Goal: Task Accomplishment & Management: Manage account settings

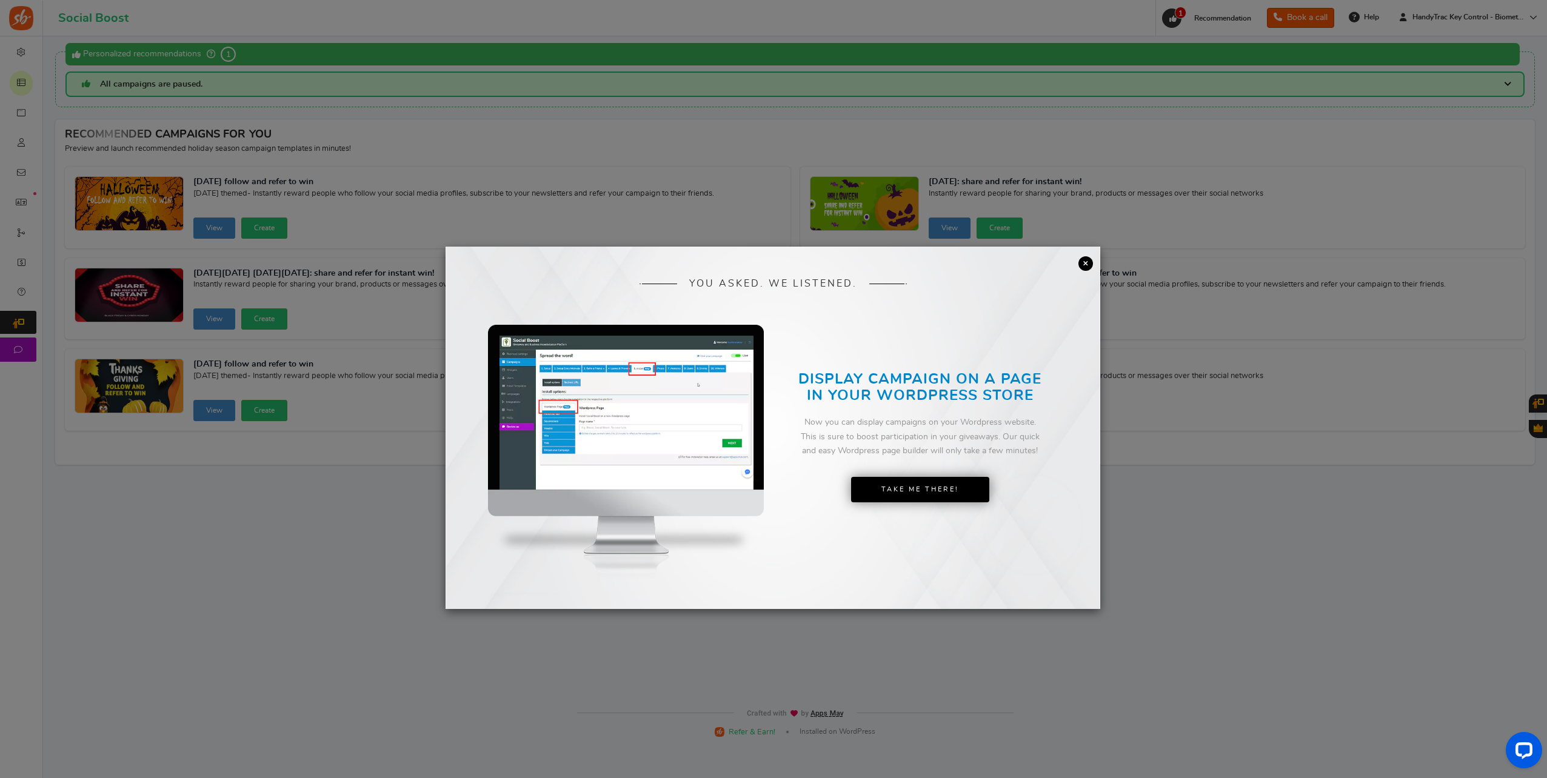
click at [1088, 261] on link "×" at bounding box center [1085, 263] width 15 height 15
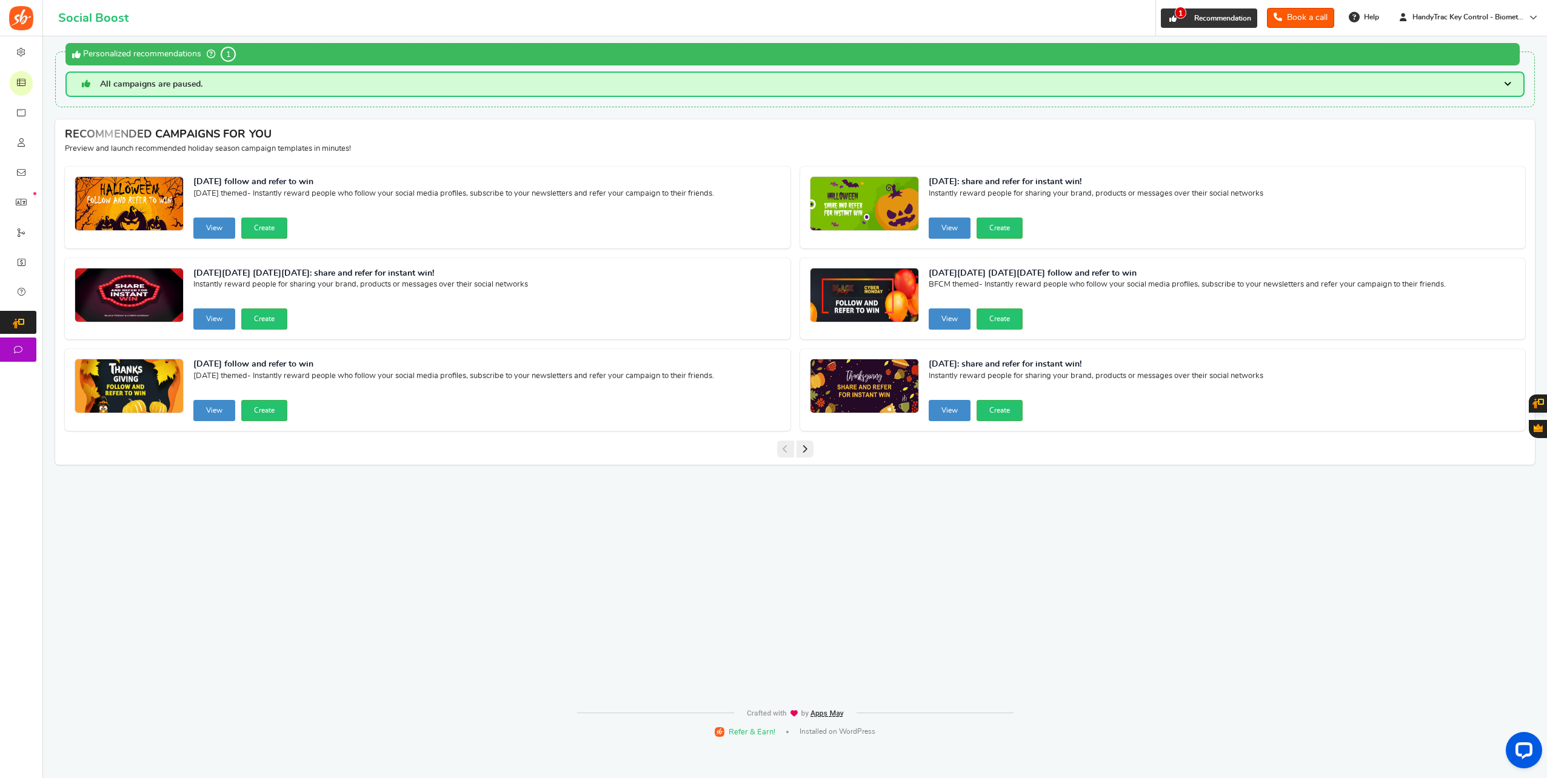
click at [1199, 12] on link "1 Recommendation" at bounding box center [1209, 17] width 96 height 19
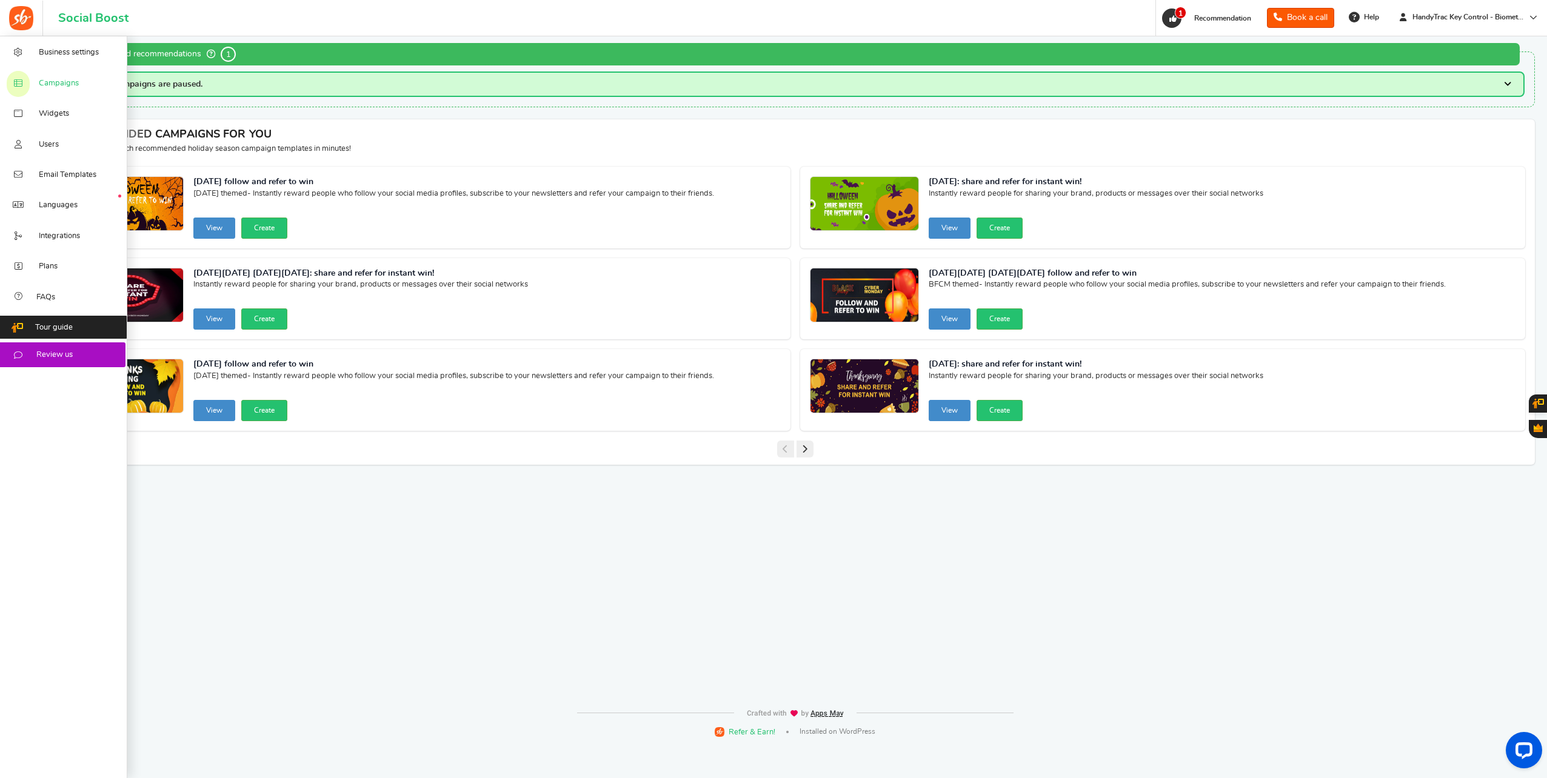
click at [59, 81] on span "Campaigns" at bounding box center [59, 83] width 40 height 11
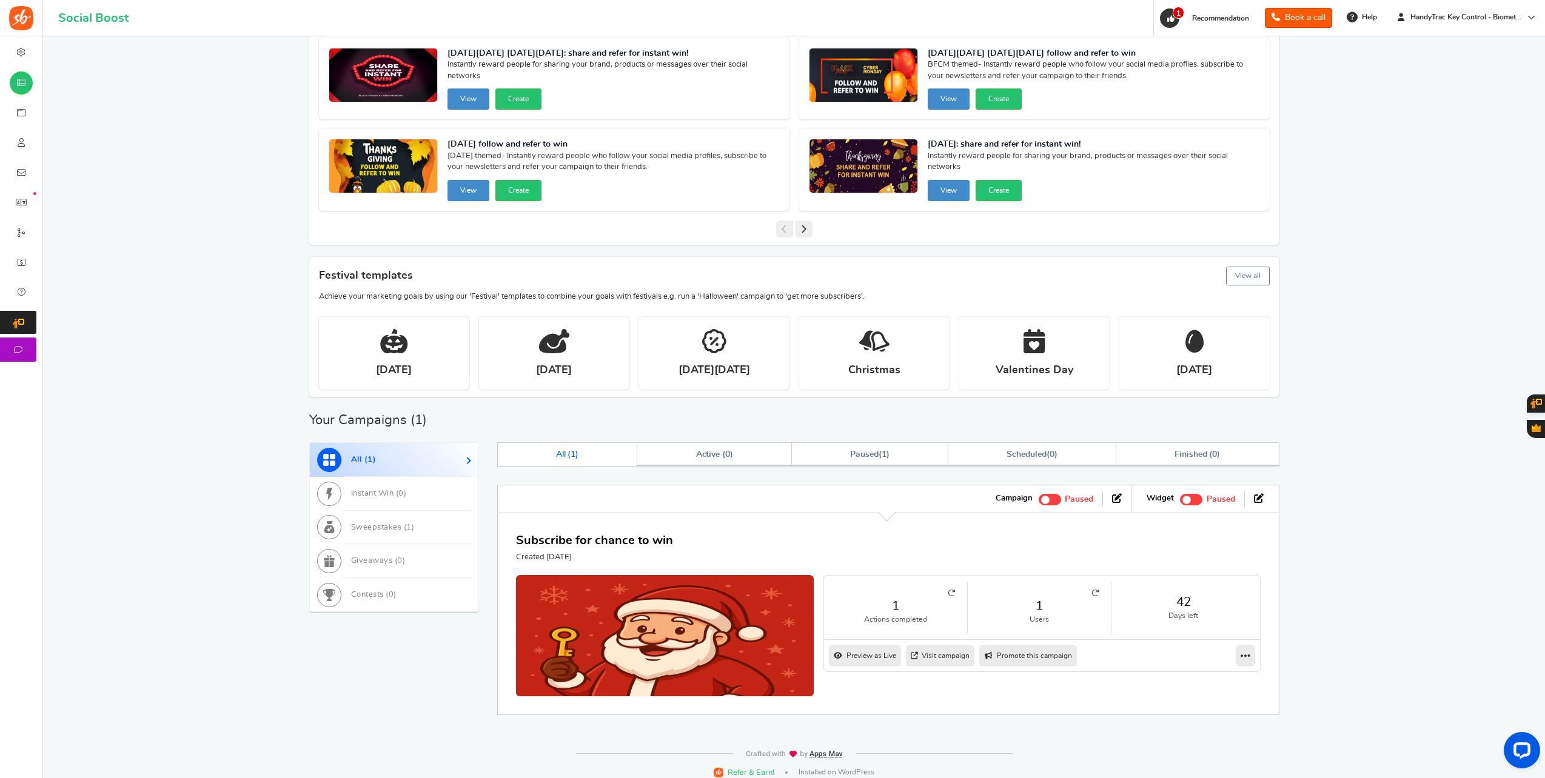
scroll to position [196, 0]
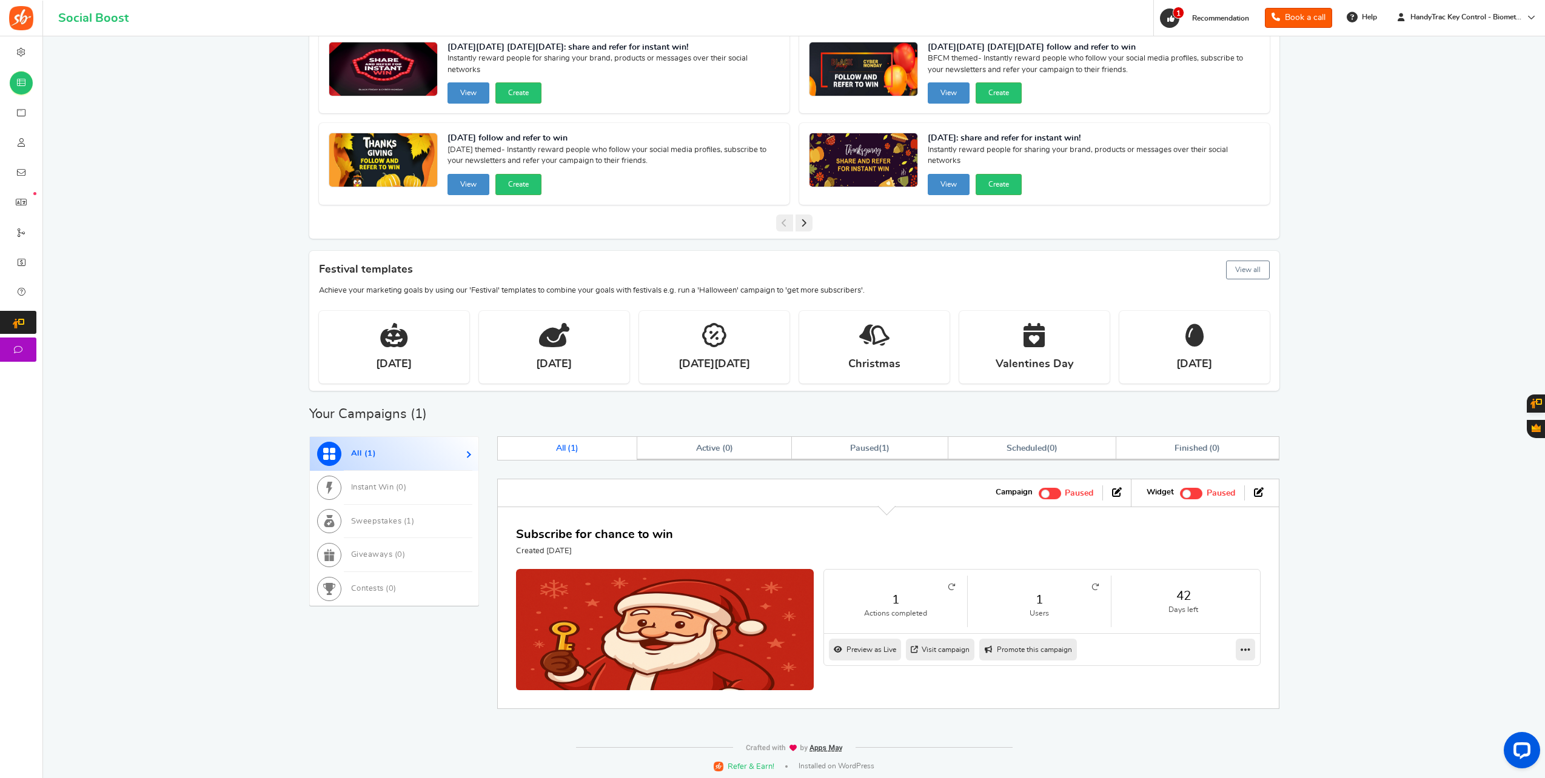
click at [1052, 489] on span at bounding box center [1049, 494] width 22 height 12
click at [1038, 489] on input "Active Paused" at bounding box center [1038, 492] width 0 height 8
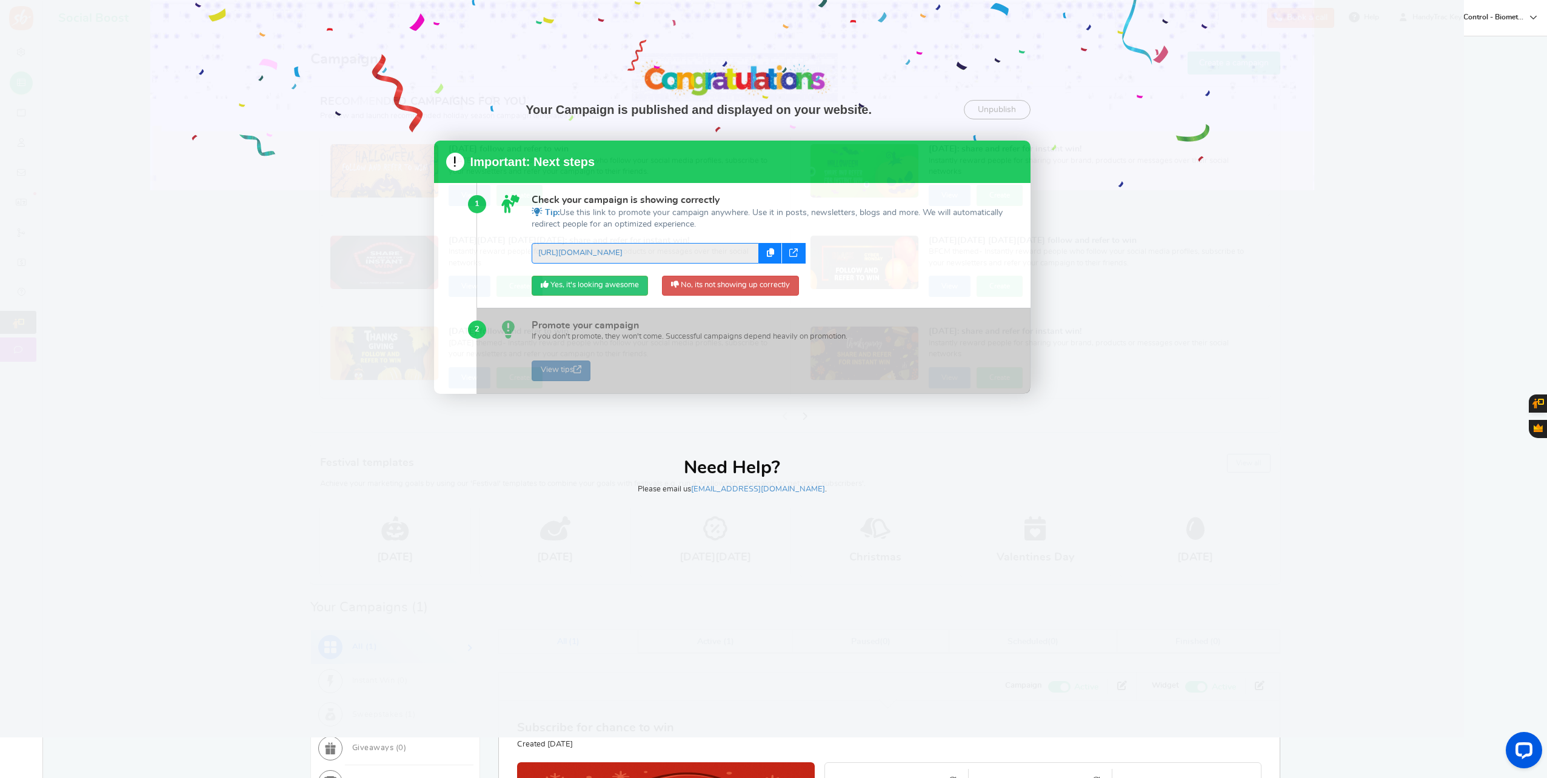
scroll to position [0, 0]
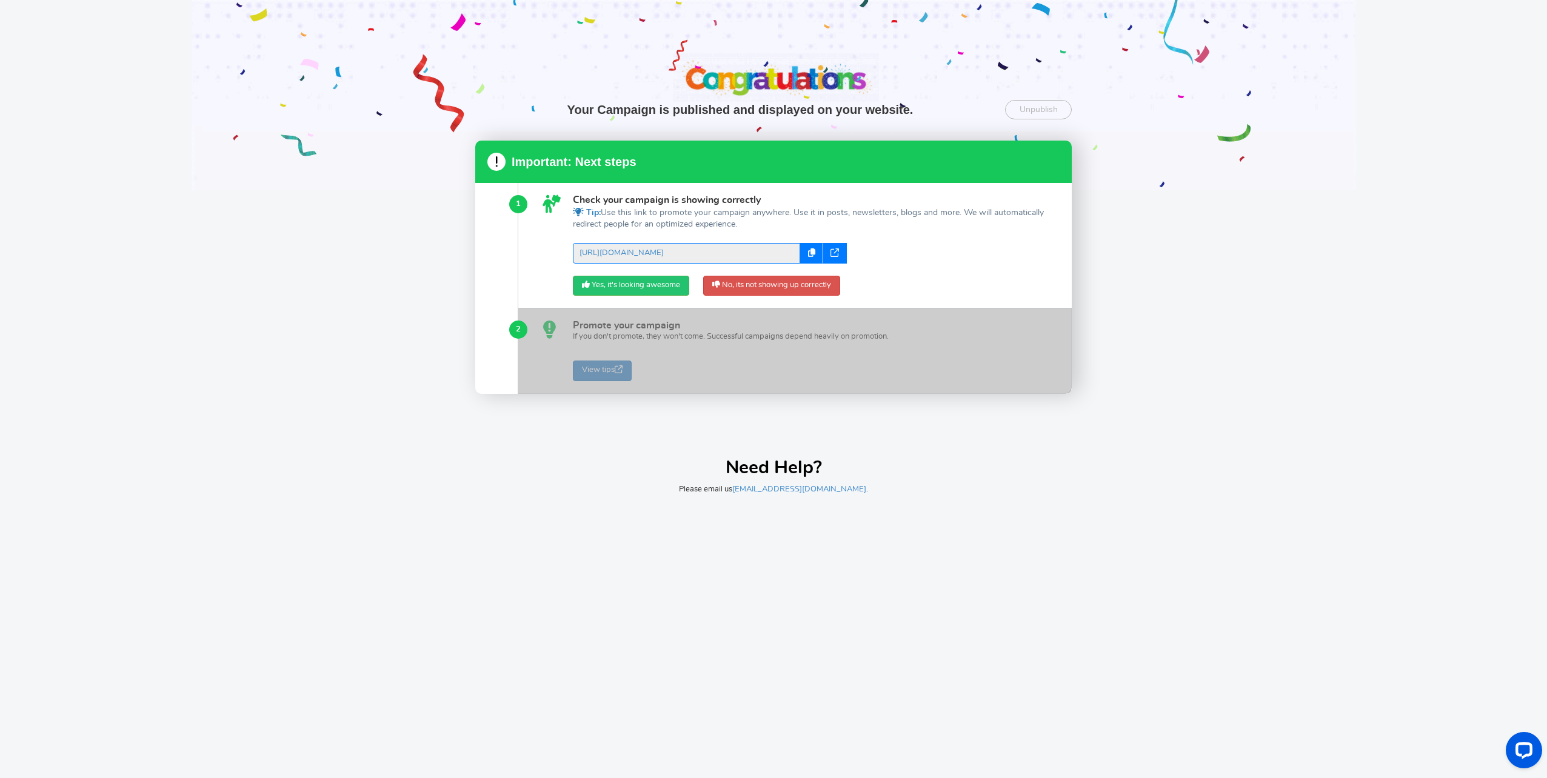
click at [835, 253] on icon at bounding box center [835, 253] width 8 height 8
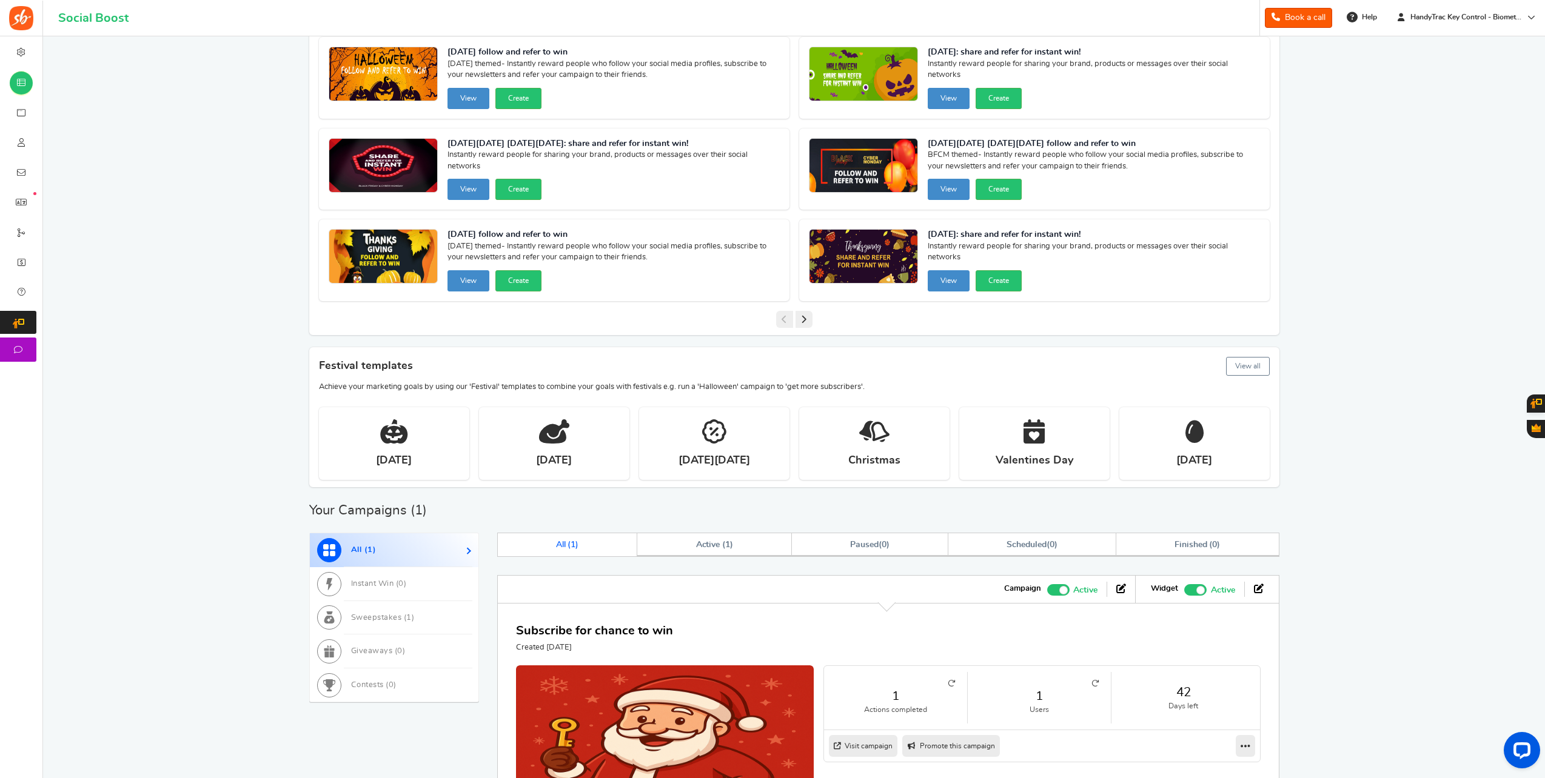
scroll to position [182, 0]
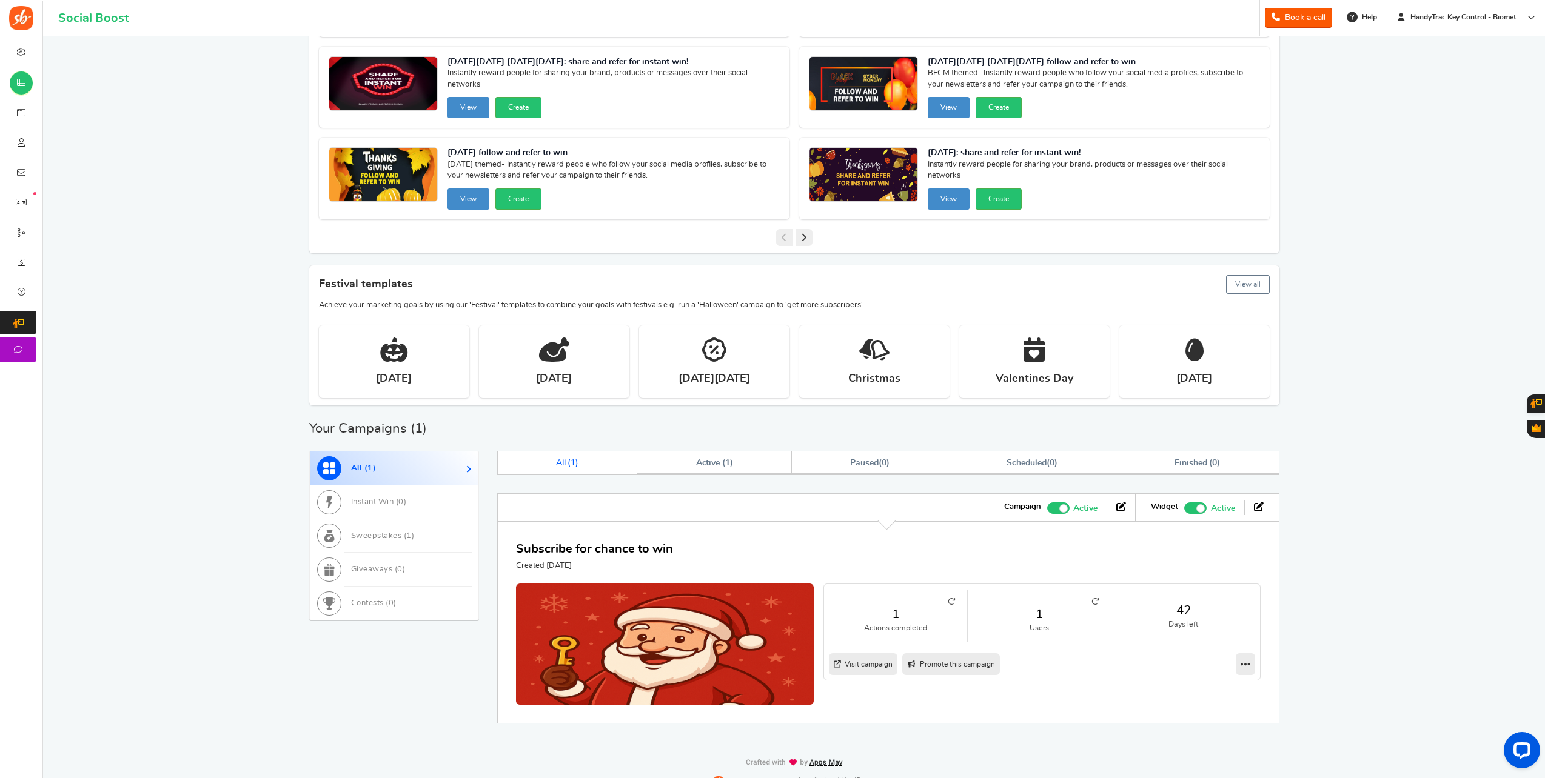
click at [1185, 507] on li "Widget Recommended: TURN ON Active Paused" at bounding box center [1192, 507] width 102 height 15
click at [1195, 509] on span "Recommended: TURN ON" at bounding box center [1195, 509] width 22 height 12
click at [1184, 509] on input "Recommended: TURN ON Active Paused" at bounding box center [1184, 507] width 0 height 8
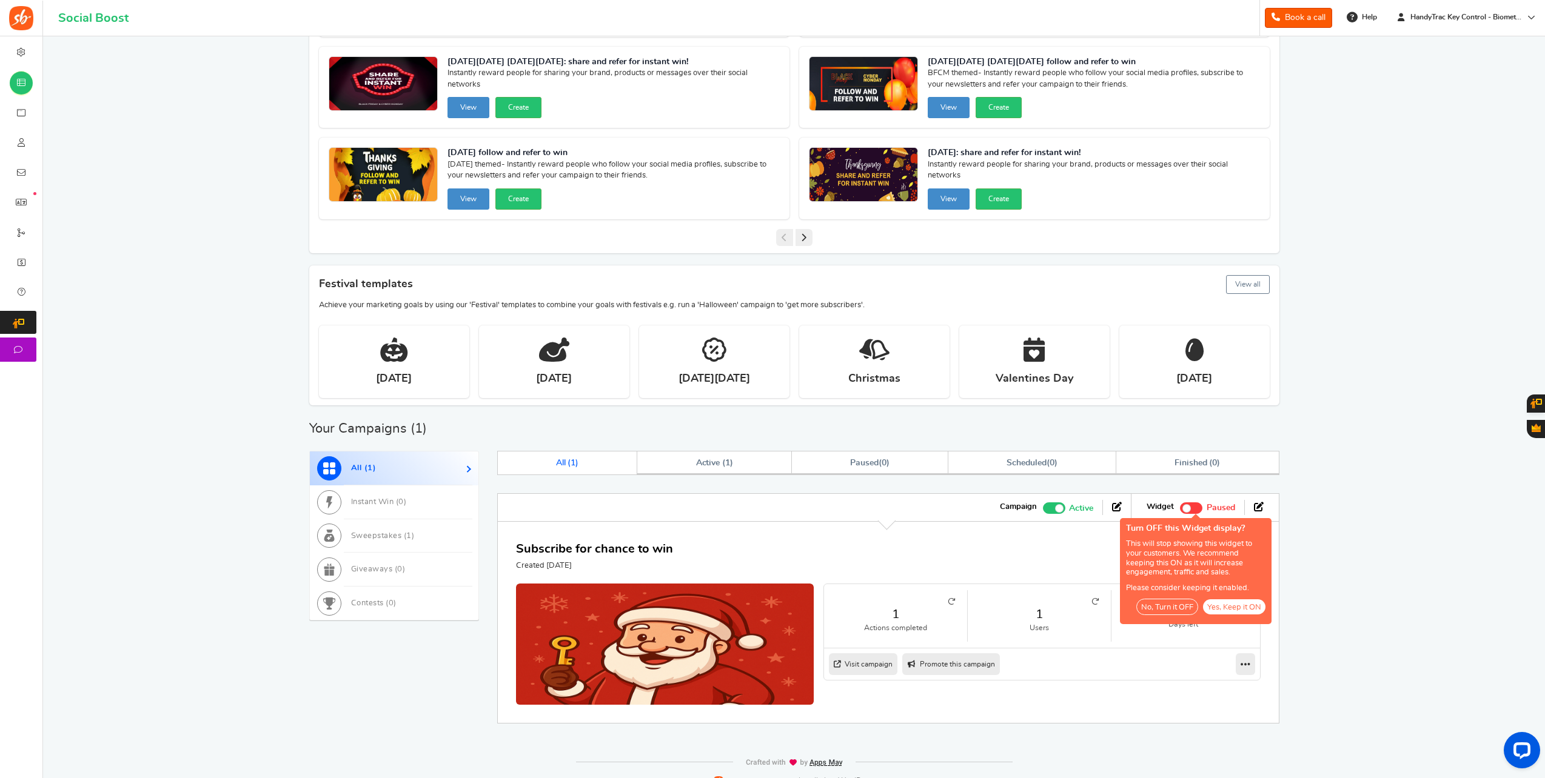
click at [1169, 604] on button "No, Turn it OFF" at bounding box center [1167, 607] width 62 height 16
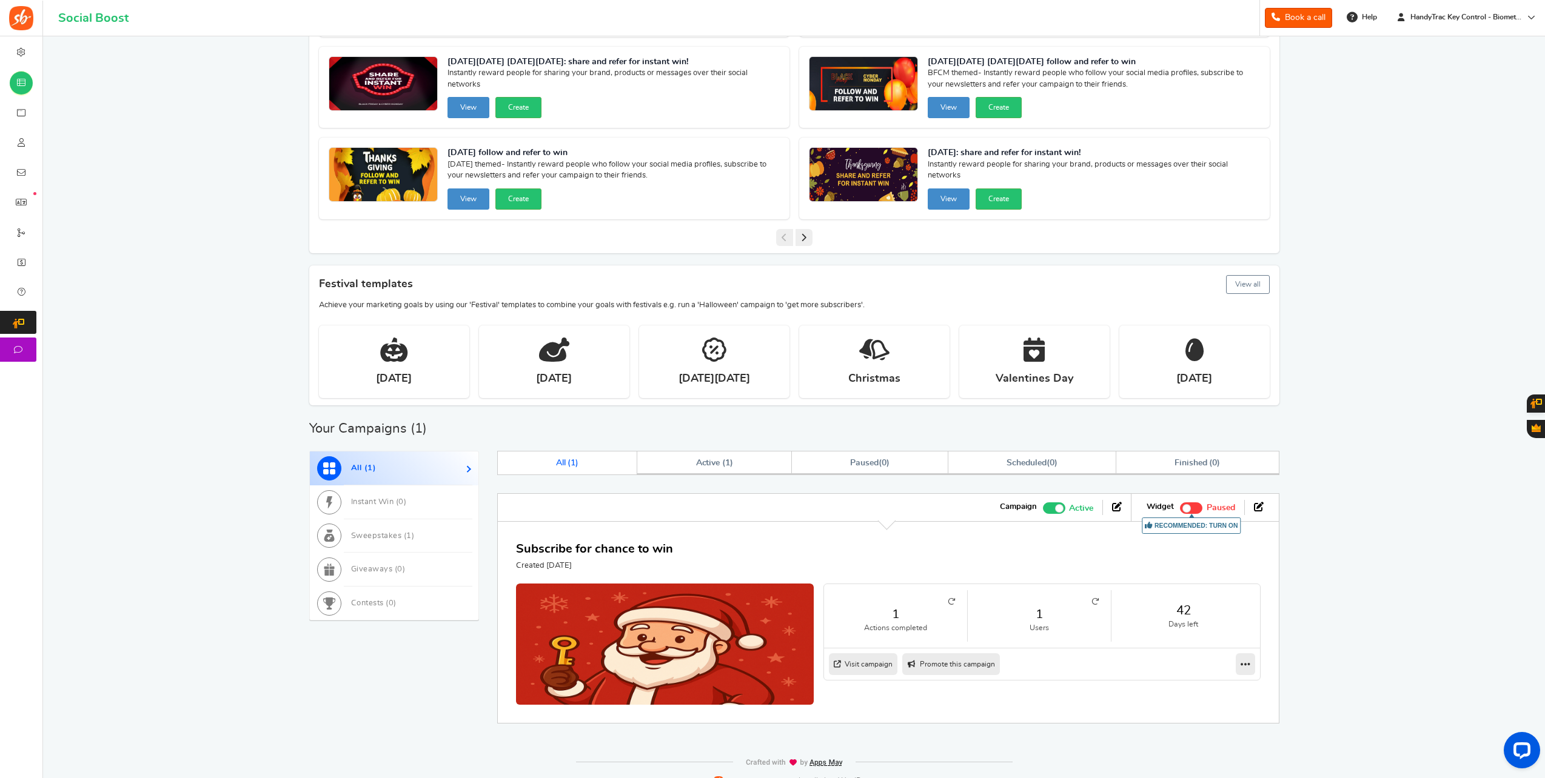
scroll to position [196, 0]
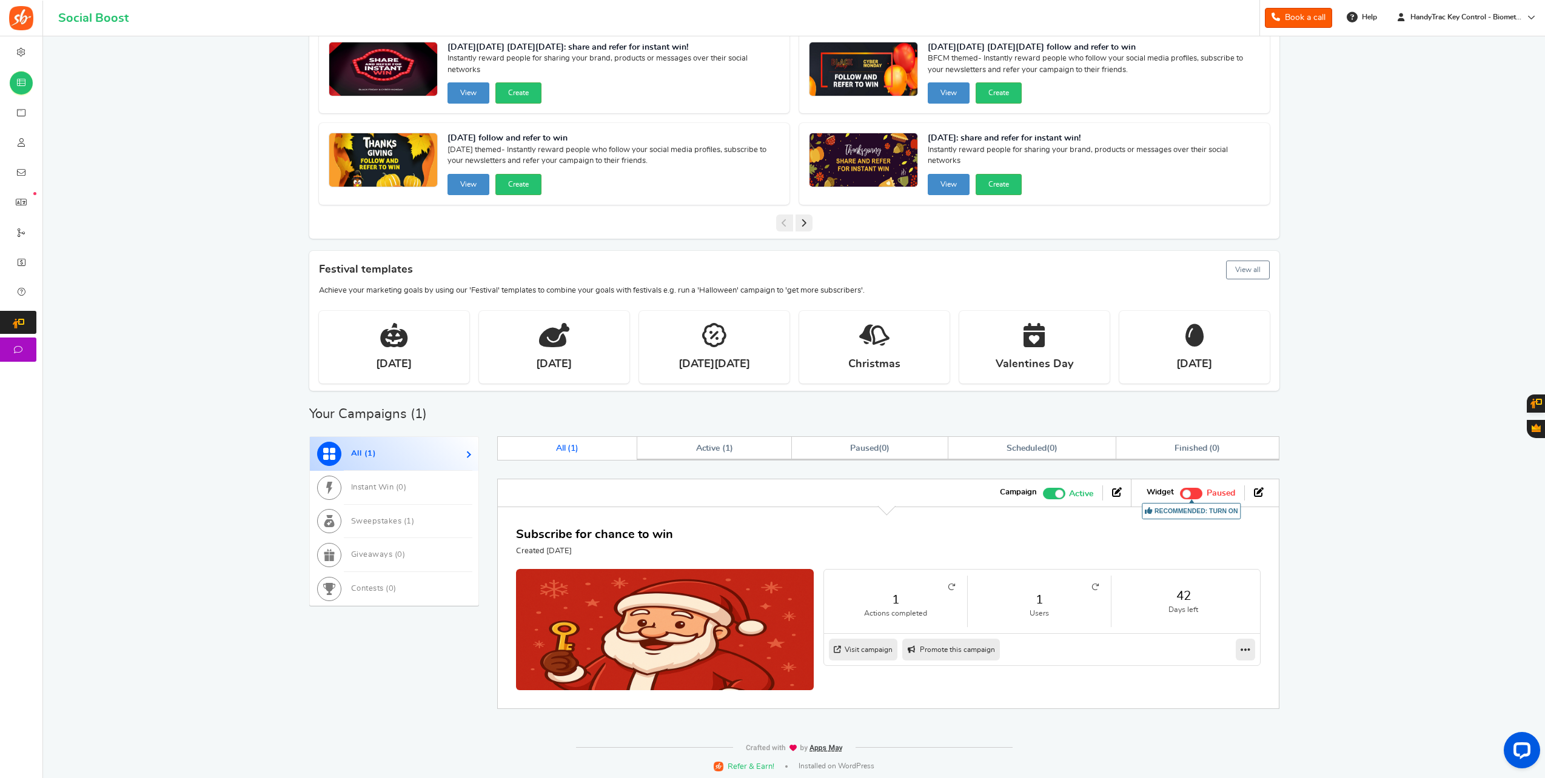
click at [875, 647] on link "Visit campaign" at bounding box center [863, 650] width 69 height 22
click at [1261, 495] on link at bounding box center [1259, 492] width 10 height 13
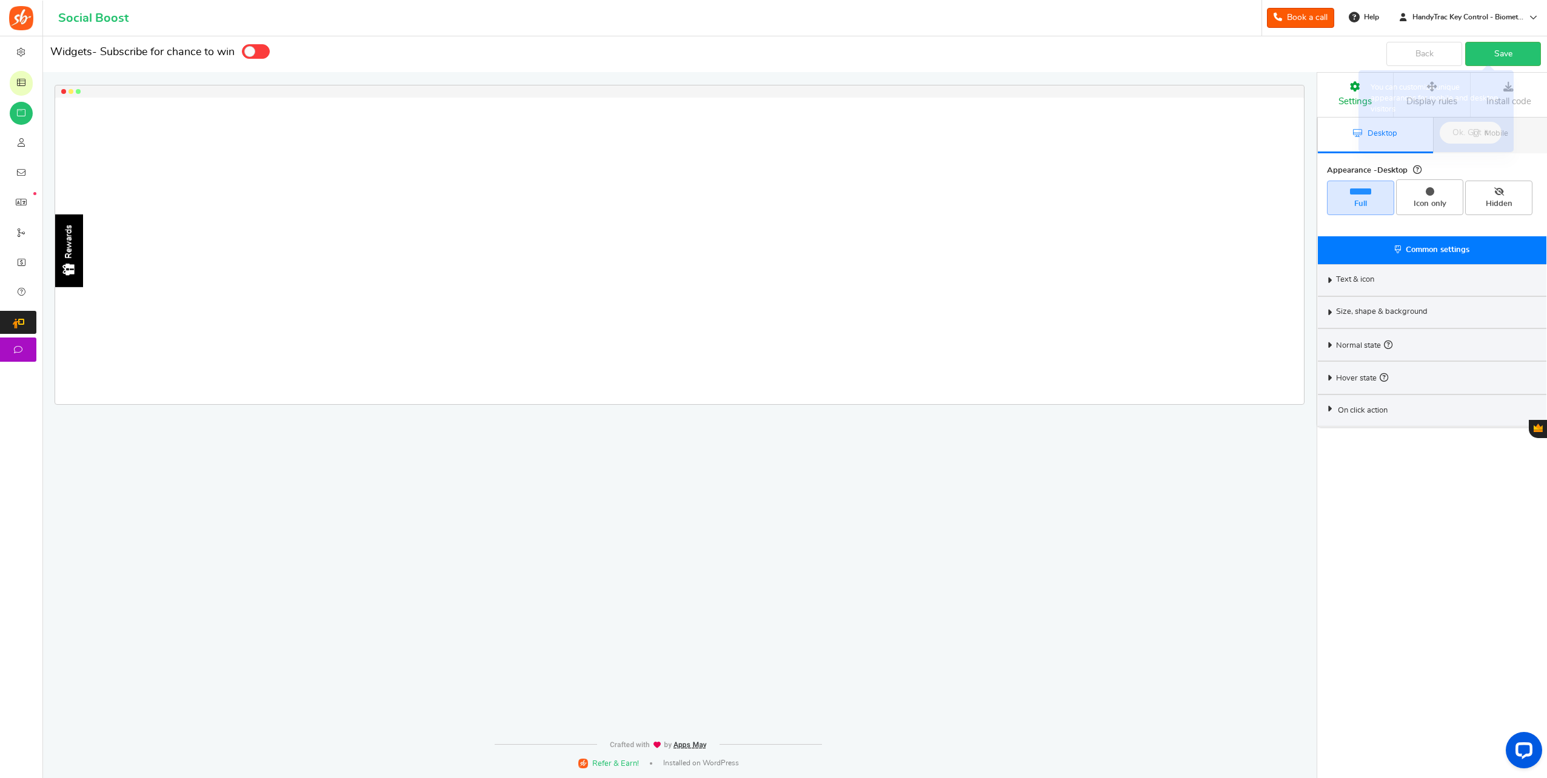
select select "left-side-drawer"
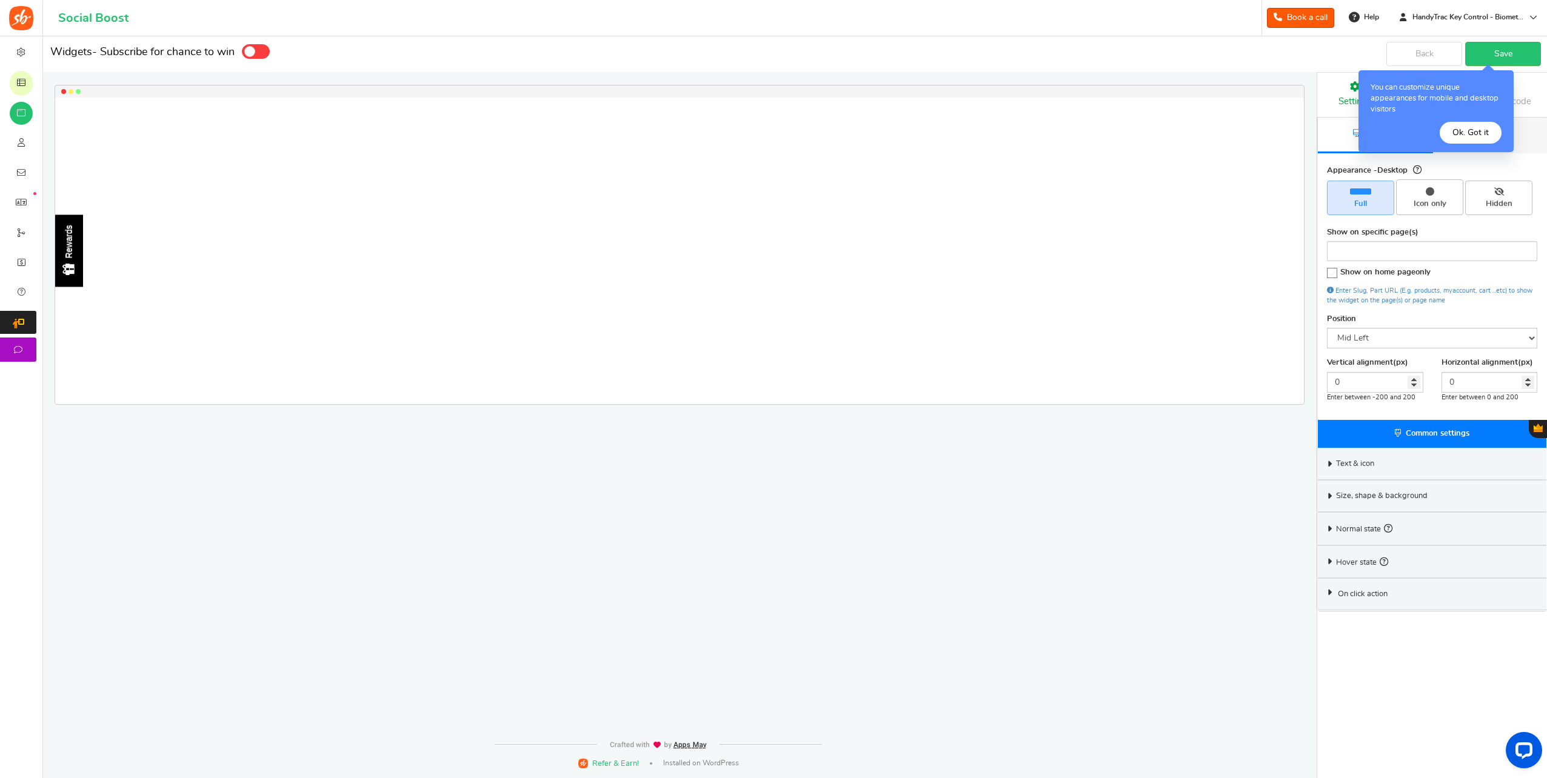
click at [1390, 466] on div "Text & icon" at bounding box center [1432, 464] width 229 height 32
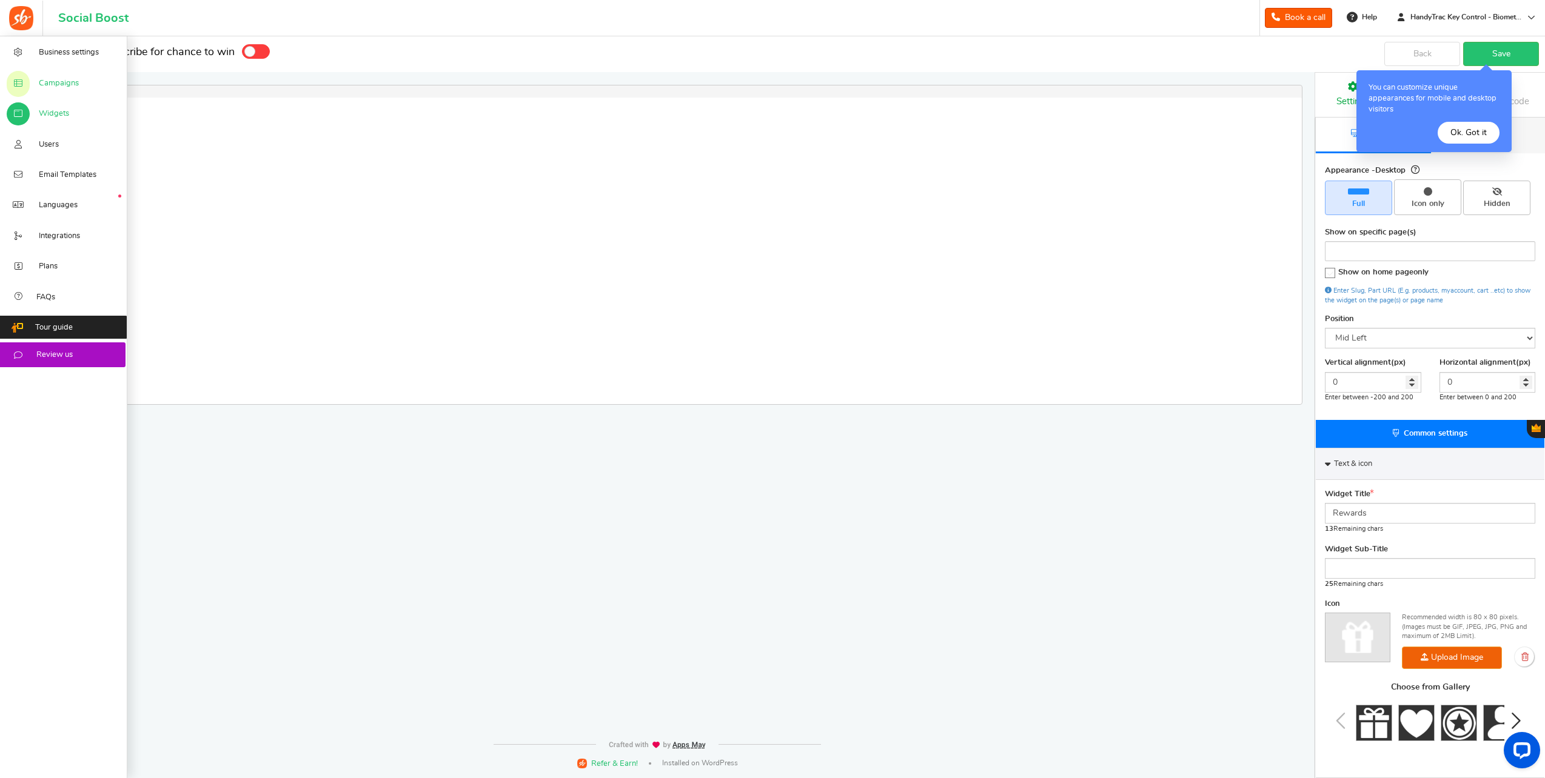
click at [43, 79] on span "Campaigns" at bounding box center [59, 83] width 40 height 11
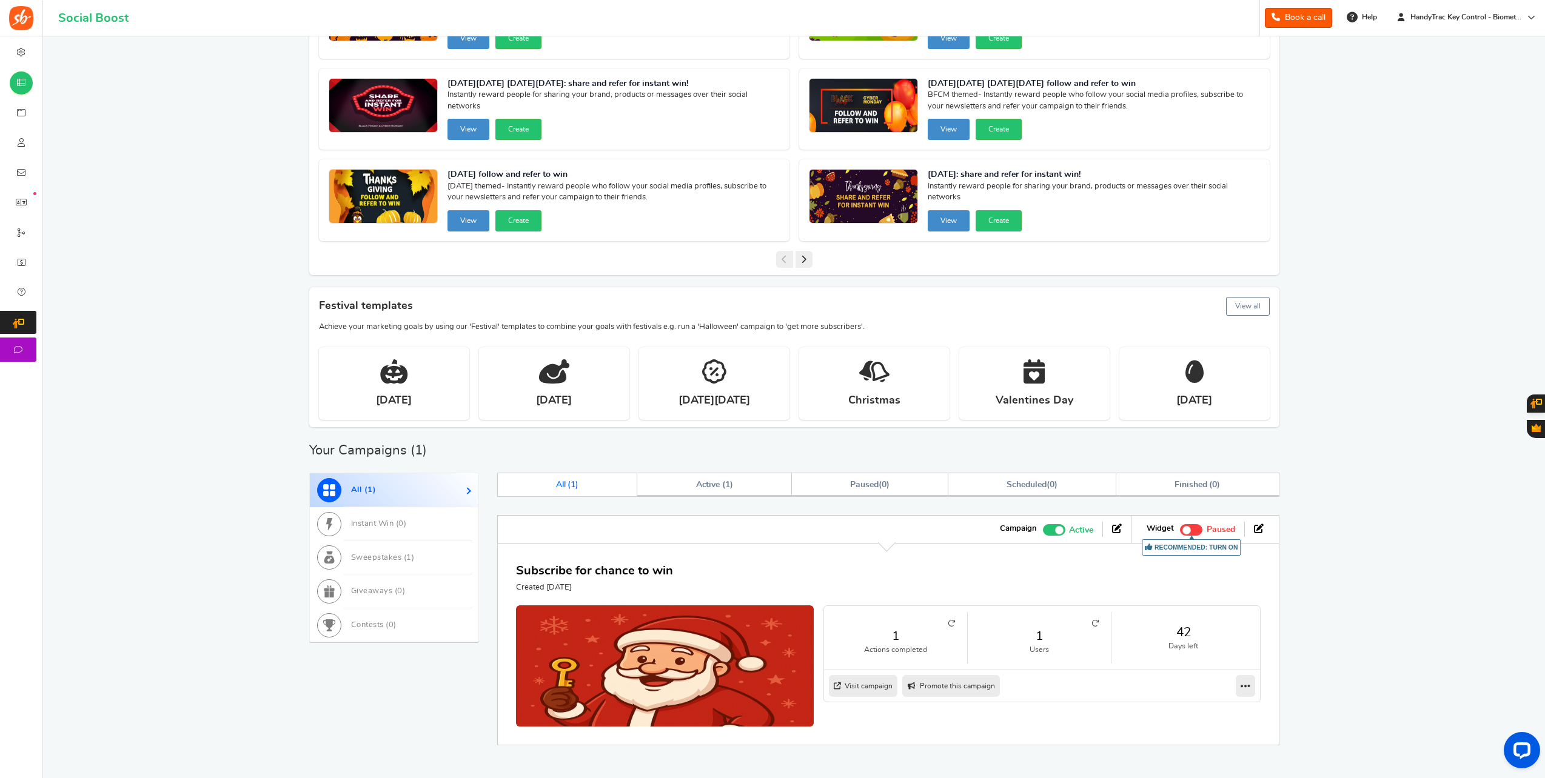
scroll to position [196, 0]
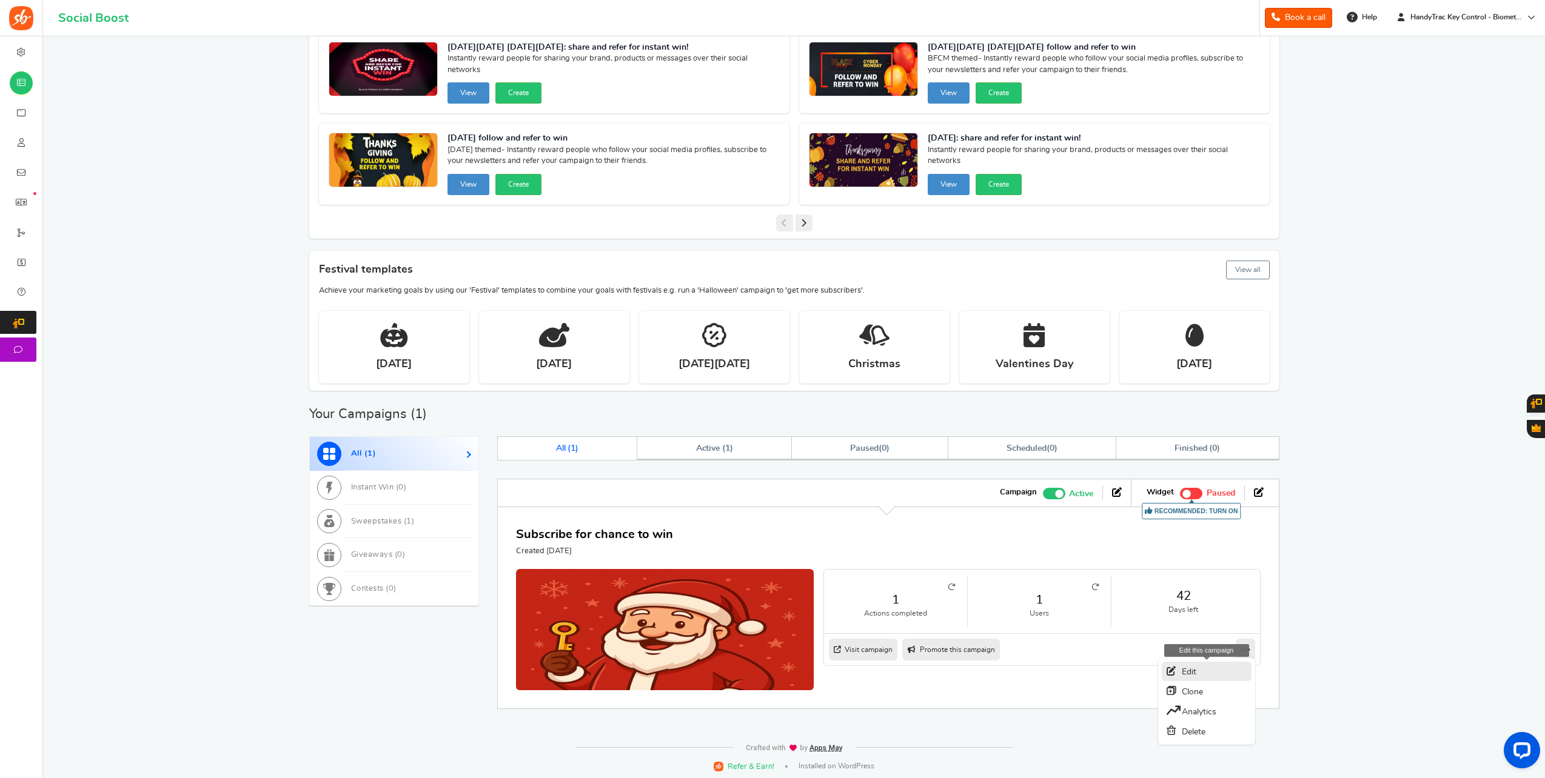
click at [1212, 668] on link "Edit" at bounding box center [1206, 671] width 90 height 19
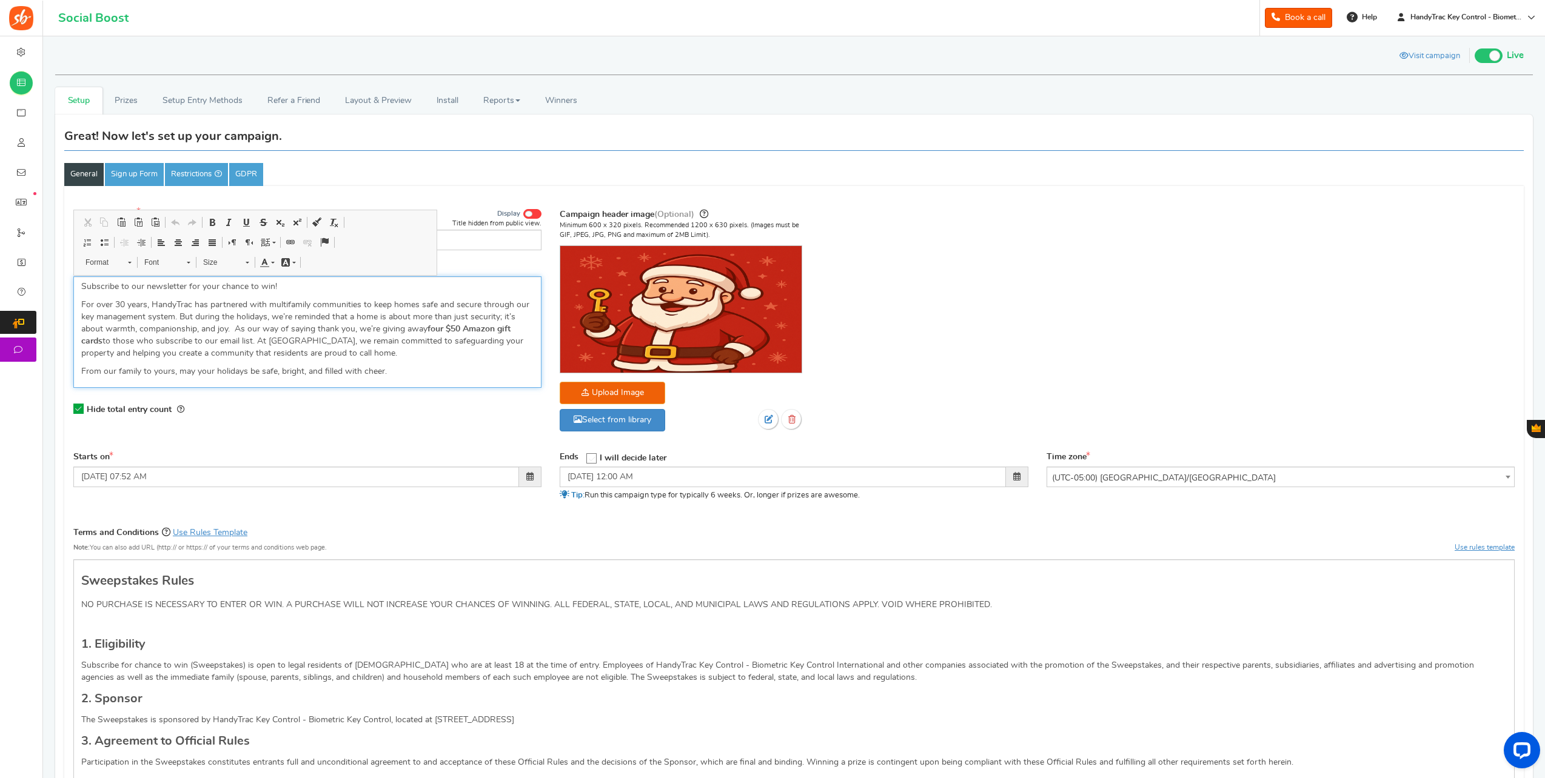
click at [456, 322] on p "For over 30 years, HandyTrac has partnered with multifamily communities to keep…" at bounding box center [307, 329] width 452 height 61
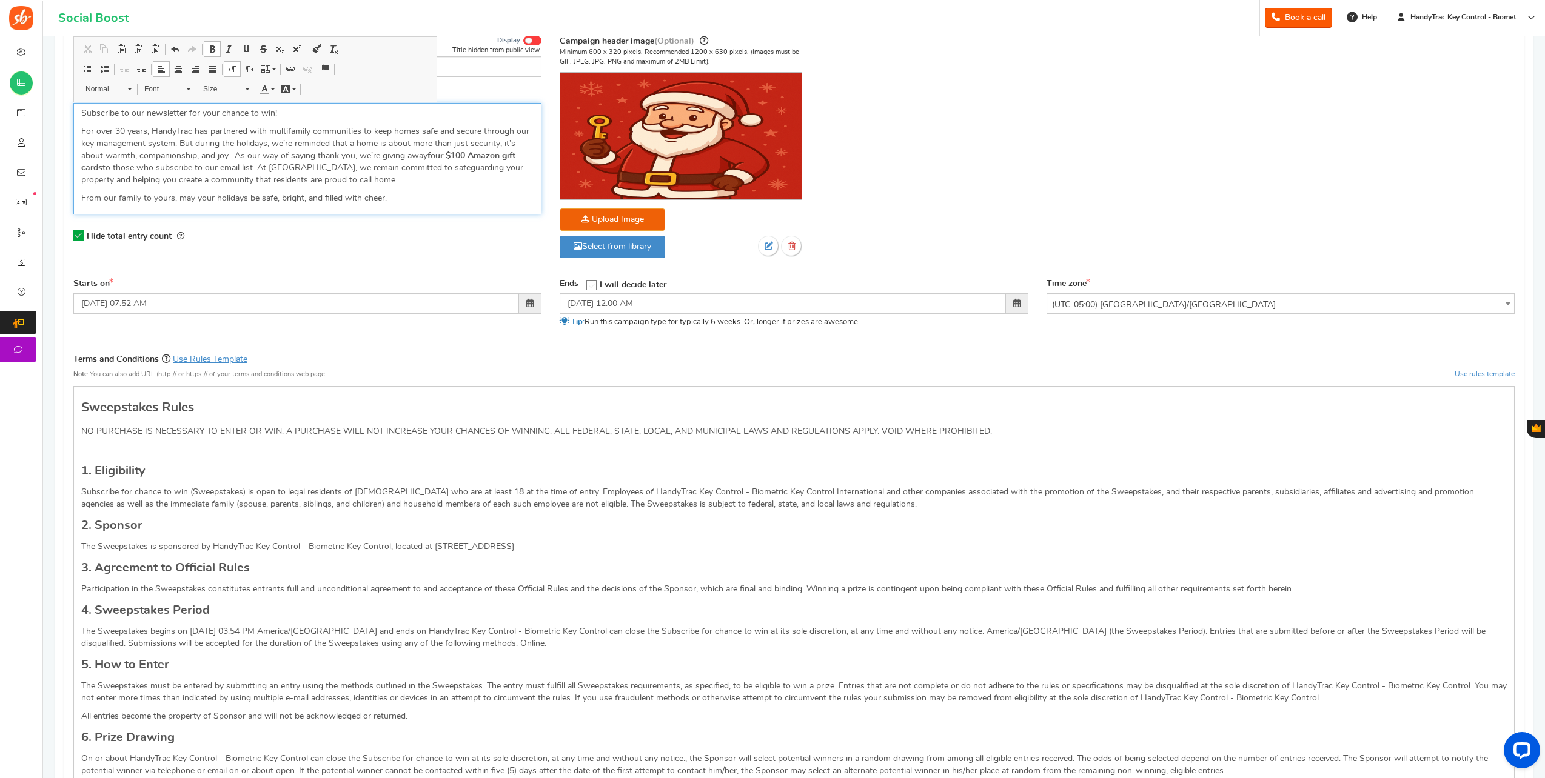
scroll to position [182, 0]
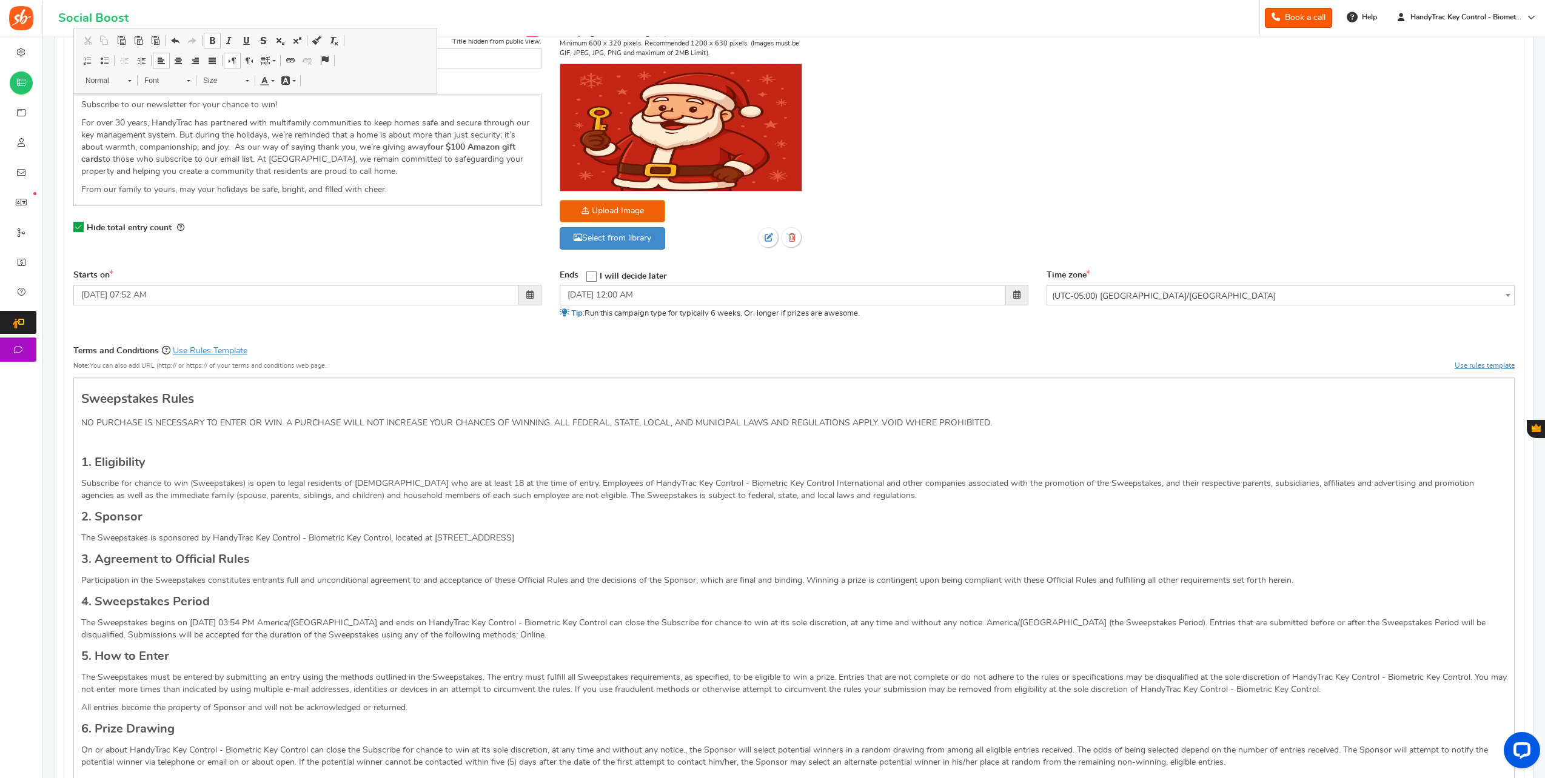
click at [217, 353] on label "Terms and Conditions Use Rules Template" at bounding box center [160, 351] width 174 height 14
click at [0, 0] on textarea "Terms and Conditions Use Rules Template" at bounding box center [0, 0] width 0 height 0
click at [216, 348] on link "Use Rules Template" at bounding box center [210, 351] width 75 height 8
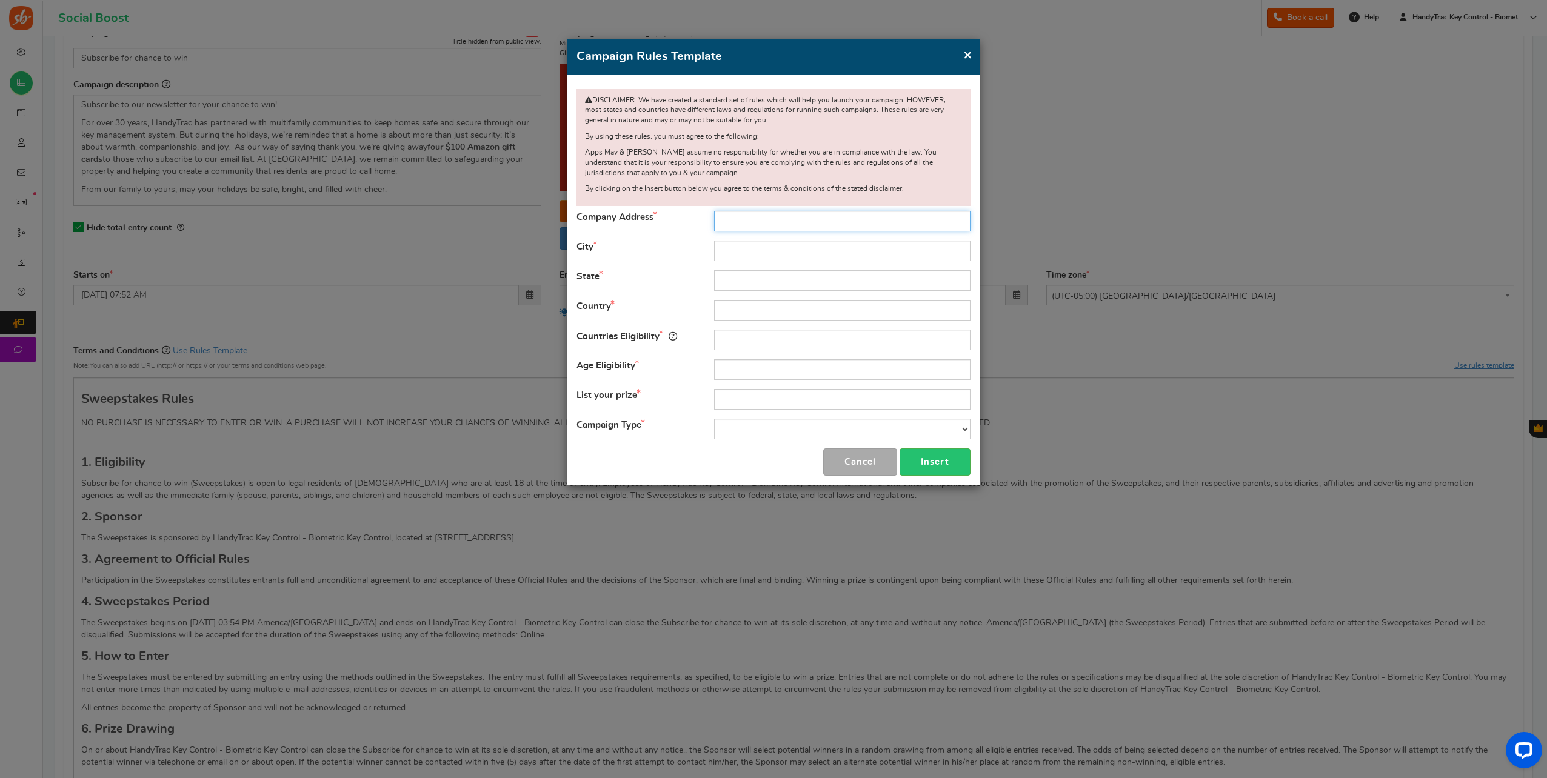
click at [759, 222] on input "text" at bounding box center [842, 221] width 256 height 21
type input "510 Staghorn Court"
type input "Alpharetta"
type input "Georgia"
type input "United States"
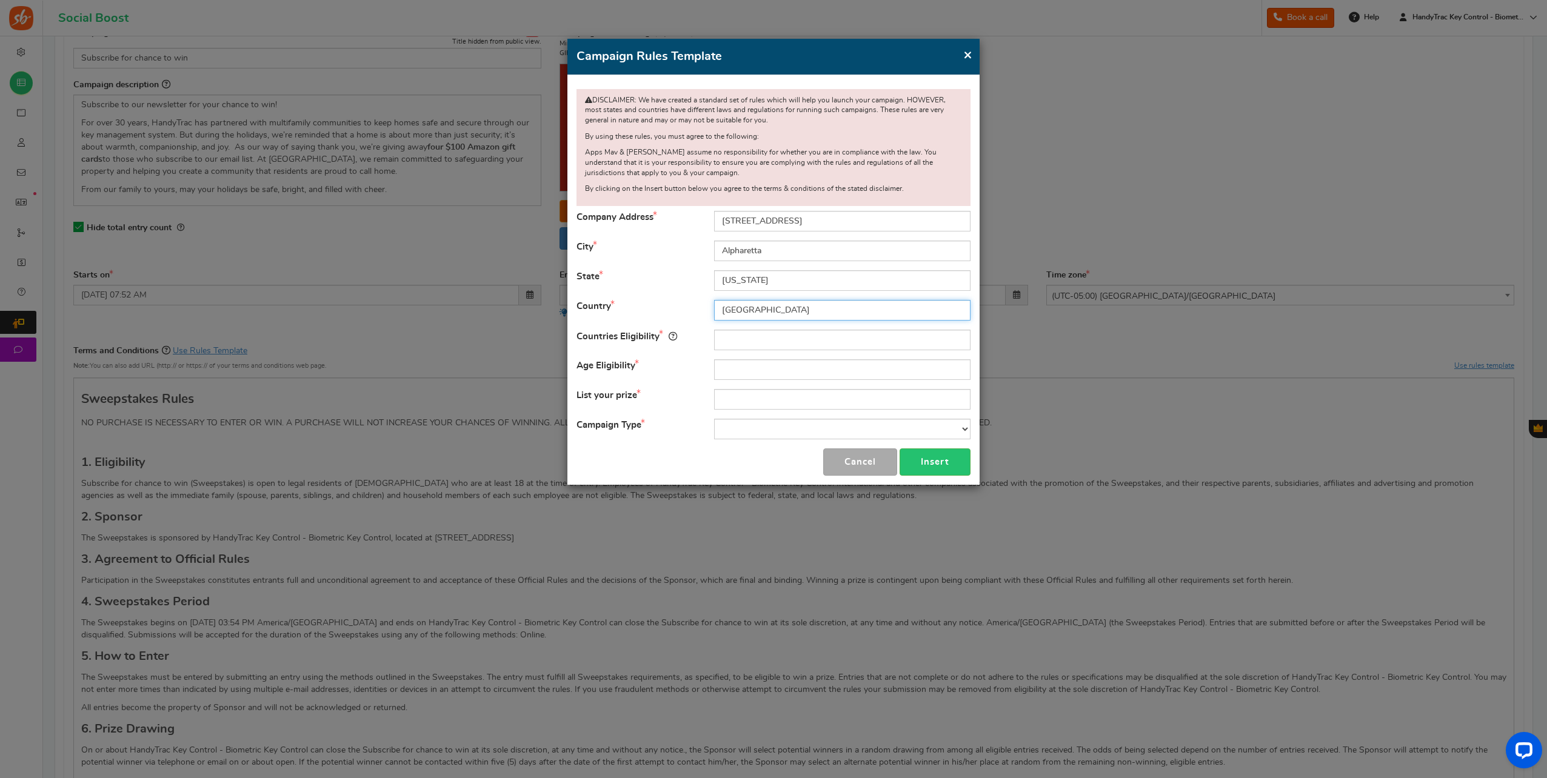
type input "United States"
type input "18"
click at [738, 397] on input "4, $50 Amazon Gift Cards" at bounding box center [842, 399] width 256 height 21
type input "4, $1000 Amazon Gift Cards"
click at [753, 425] on select "Contest Giveaway Lottery Offer Raffle Sweepstakes Other" at bounding box center [842, 429] width 256 height 21
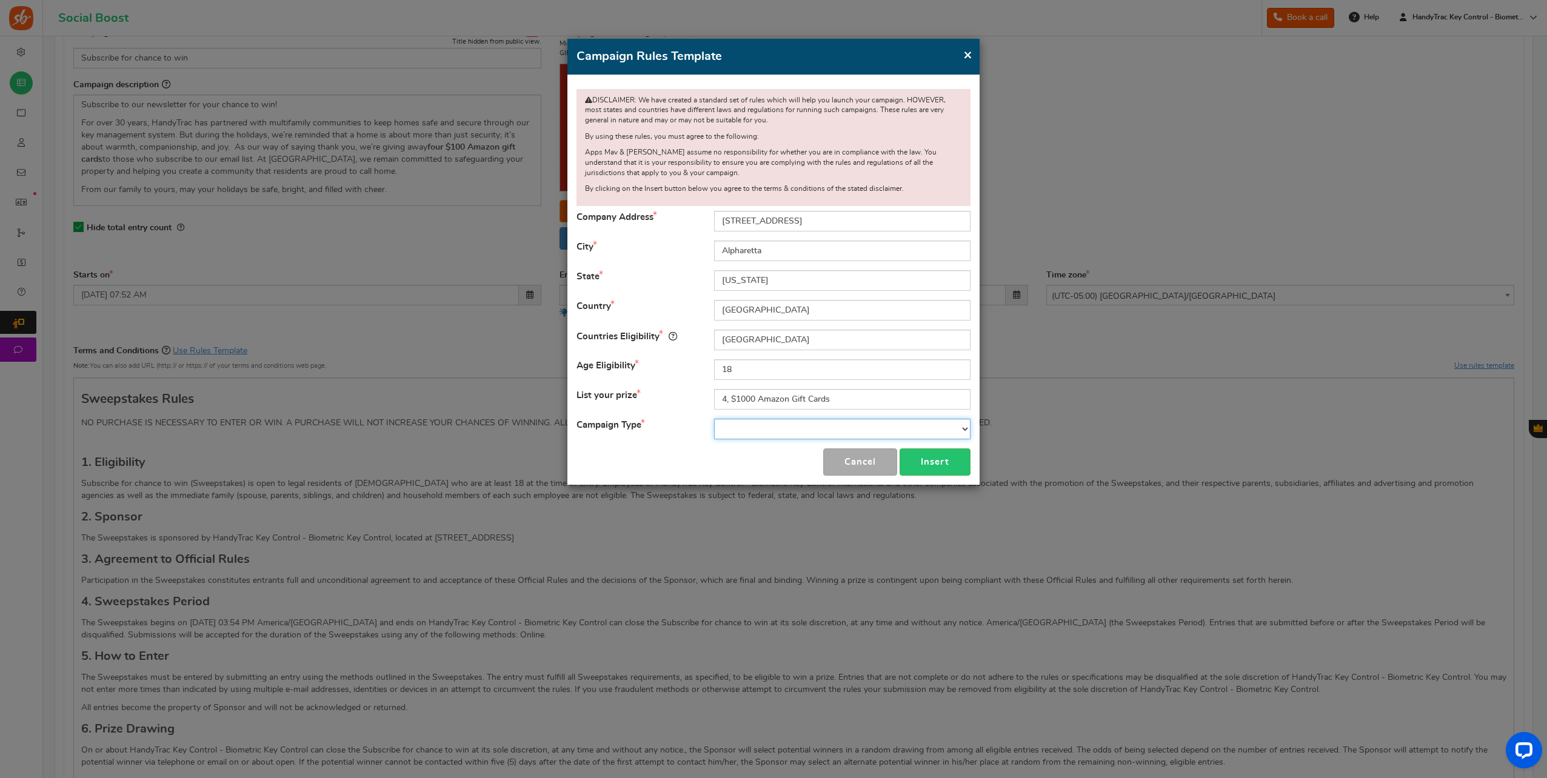
select select "Sweepstakes"
click at [714, 419] on select "Contest Giveaway Lottery Offer Raffle Sweepstakes Other" at bounding box center [842, 429] width 256 height 21
click at [923, 465] on button "Insert" at bounding box center [935, 462] width 71 height 27
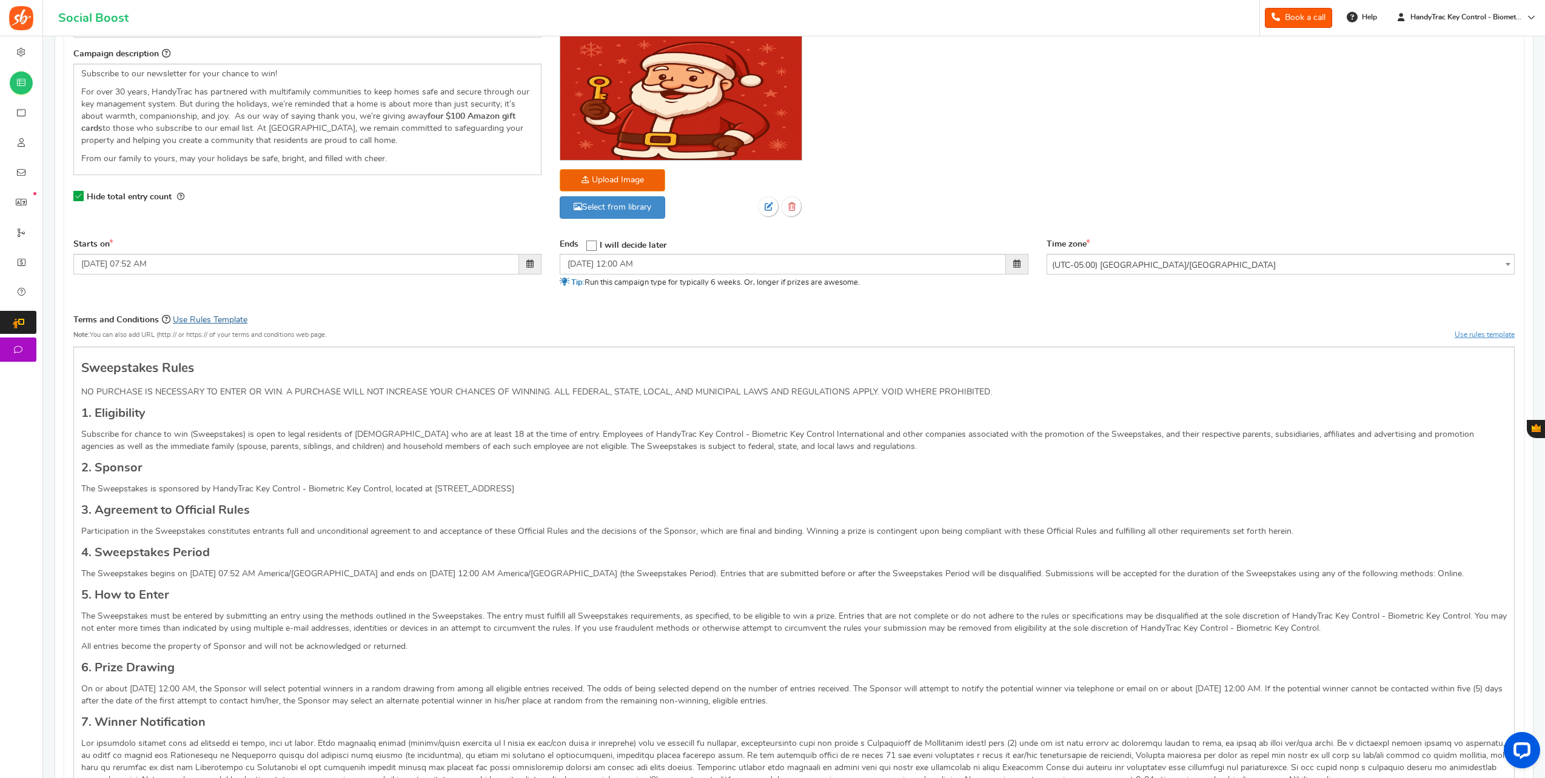
scroll to position [242, 0]
